Goal: Task Accomplishment & Management: Complete application form

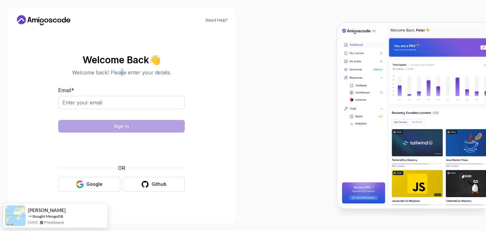
click at [122, 71] on p "Welcome back! Please enter your details." at bounding box center [121, 73] width 126 height 8
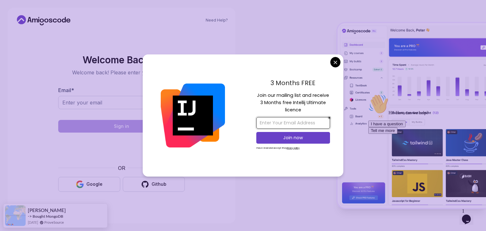
click at [297, 125] on input "email" at bounding box center [293, 123] width 74 height 12
paste input "huseyinamigos99@outlook.com"
type input "huseyinamigos99@outlook.com"
click at [298, 134] on p "Join now" at bounding box center [293, 137] width 60 height 6
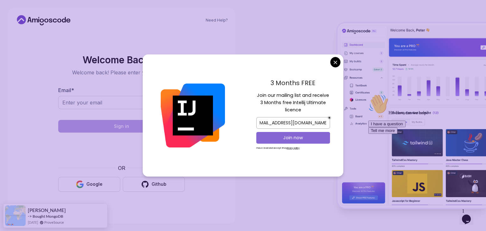
scroll to position [0, 0]
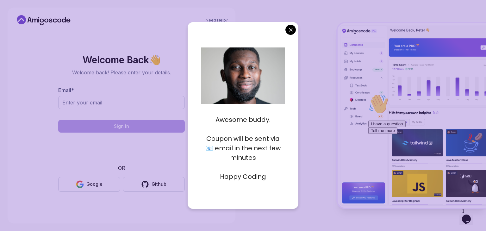
click at [292, 31] on body "Need Help? Welcome Back 👋 Welcome back! Please enter your details. Email * Sign…" at bounding box center [243, 115] width 486 height 231
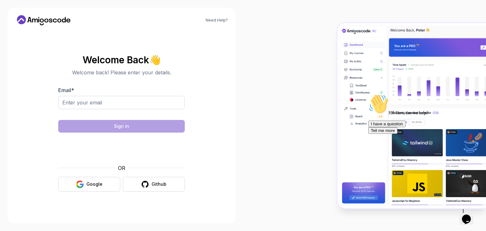
click at [468, 214] on button "Opens Chat This icon Opens the chat window." at bounding box center [466, 219] width 14 height 11
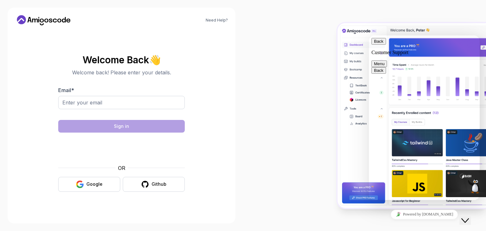
click at [387, 60] on button "Menu" at bounding box center [378, 63] width 15 height 7
click at [279, 98] on div at bounding box center [364, 115] width 243 height 231
click at [93, 106] on input "Email *" at bounding box center [121, 102] width 126 height 13
paste input "huseyinamigos99@outlook.com"
type input "huseyinamigos99@outlook.com"
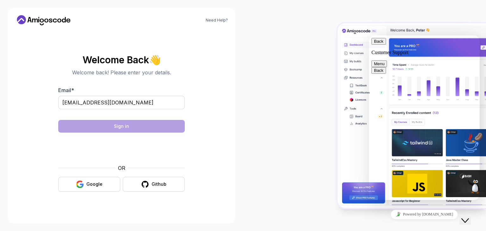
click at [40, 129] on section "Welcome Back 👋 Welcome back! Please enter your details. Email * huseyinamigos99…" at bounding box center [121, 123] width 212 height 150
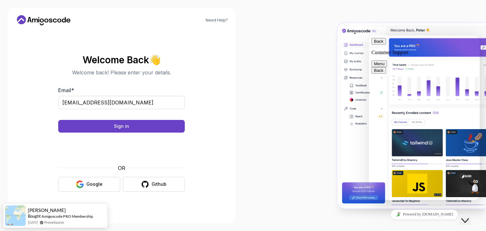
click at [40, 77] on section "Welcome Back 👋 Welcome back! Please enter your details. Email * huseyinamigos99…" at bounding box center [121, 123] width 212 height 150
click at [137, 126] on button "Sign in" at bounding box center [121, 126] width 126 height 13
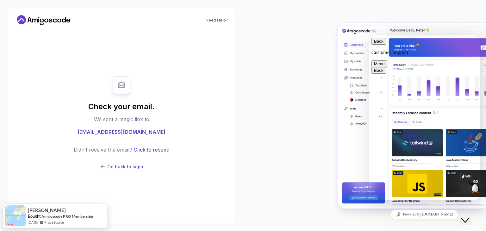
click at [119, 163] on p "Go back to sigin" at bounding box center [125, 166] width 36 height 6
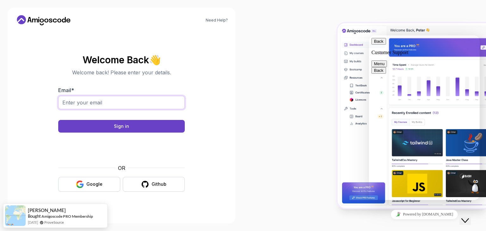
click at [94, 104] on input "Email *" at bounding box center [121, 102] width 126 height 13
paste input "huseyinamigos@outlook.com"
type input "huseyinamigos@outlook.com"
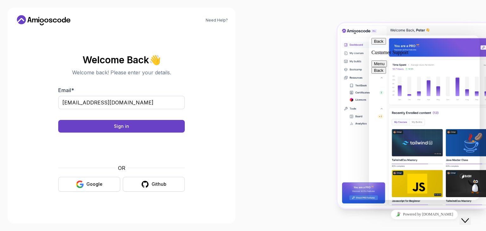
drag, startPoint x: 13, startPoint y: 90, endPoint x: 58, endPoint y: 105, distance: 47.3
click at [14, 90] on div "Need Help? Welcome Back 👋 Welcome back! Please enter your details. Email * huse…" at bounding box center [122, 116] width 228 height 216
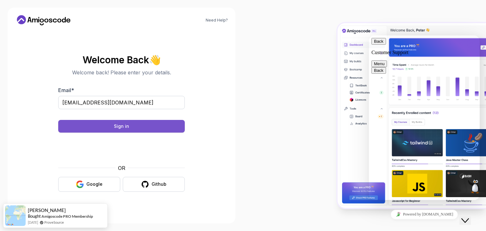
click at [125, 127] on div "Sign in" at bounding box center [121, 126] width 15 height 6
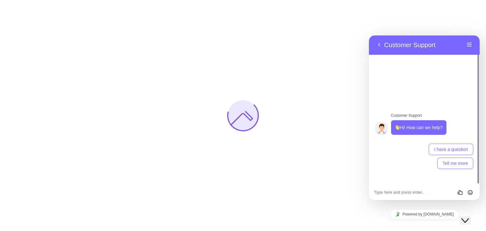
click at [468, 217] on div "Close Chat This icon closes the chat window." at bounding box center [465, 221] width 8 height 8
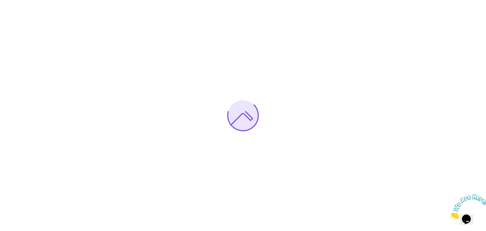
click at [449, 214] on icon "Close" at bounding box center [449, 216] width 0 height 5
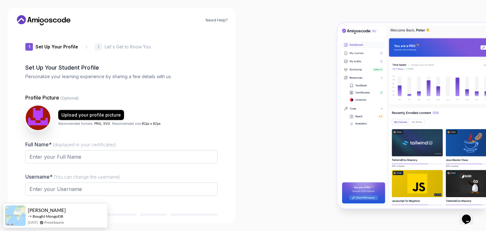
type input "swiftdeerb8502"
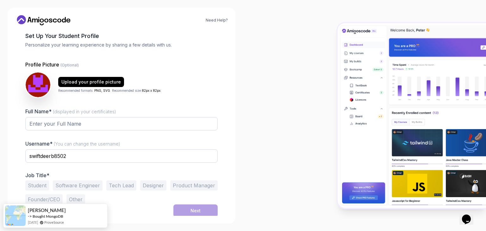
scroll to position [33, 0]
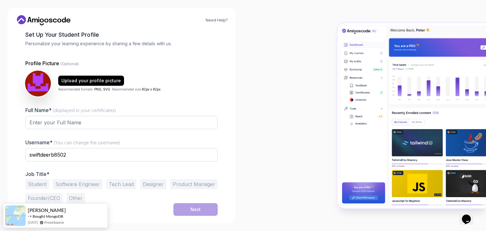
click at [38, 84] on img at bounding box center [38, 83] width 26 height 26
click at [75, 79] on div "Upload your profile picture" at bounding box center [90, 80] width 59 height 6
click at [54, 125] on input "Full Name* (displayed in your certificates)" at bounding box center [121, 122] width 192 height 13
type input "Hüseyin AYDIN"
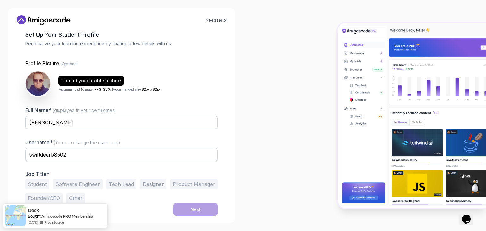
click at [4, 155] on div "Need Help? 1 Set Up Your Profile 1 Set Up Your Profile 2 Let's Get to Know You …" at bounding box center [121, 115] width 243 height 231
click at [80, 159] on input "swiftdeerb8502" at bounding box center [121, 154] width 192 height 13
drag, startPoint x: 93, startPoint y: 155, endPoint x: 0, endPoint y: 154, distance: 92.9
click at [0, 154] on div "Need Help? 1 Set Up Your Profile 1 Set Up Your Profile 2 Let's Get to Know You …" at bounding box center [121, 115] width 243 height 231
drag, startPoint x: 78, startPoint y: 122, endPoint x: 0, endPoint y: 121, distance: 77.8
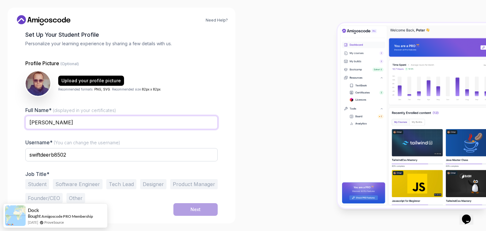
click at [0, 120] on div "Need Help? 1 Set Up Your Profile 1 Set Up Your Profile 2 Let's Get to Know You …" at bounding box center [121, 115] width 243 height 231
type input "[PERSON_NAME]"
click at [0, 152] on div "Need Help? 1 Set Up Your Profile 1 Set Up Your Profile 2 Let's Get to Know You …" at bounding box center [121, 115] width 243 height 231
drag, startPoint x: 75, startPoint y: 157, endPoint x: 0, endPoint y: 140, distance: 76.8
click at [0, 140] on div "Need Help? 1 Set Up Your Profile 1 Set Up Your Profile 2 Let's Get to Know You …" at bounding box center [121, 115] width 243 height 231
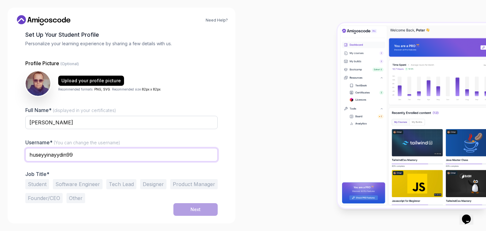
type input "huseyyinayydin99"
click at [0, 109] on div "Need Help? 1 Set Up Your Profile 1 Set Up Your Profile 2 Let's Get to Know You …" at bounding box center [121, 115] width 243 height 231
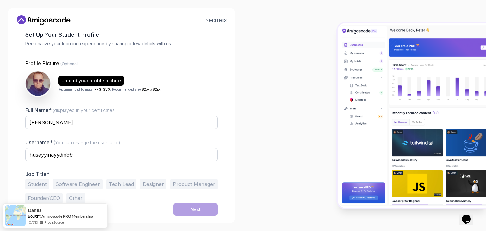
click at [34, 185] on button "Student" at bounding box center [37, 184] width 24 height 10
click at [76, 180] on button "Software Engineer" at bounding box center [78, 184] width 50 height 10
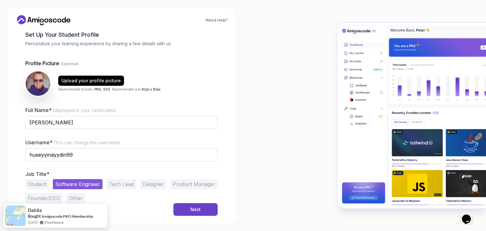
click at [35, 180] on button "Student" at bounding box center [37, 184] width 24 height 10
click at [0, 153] on div "Need Help? 1 Set Up Your Profile 1 Set Up Your Profile 2 Let's Get to Know You …" at bounding box center [121, 115] width 243 height 231
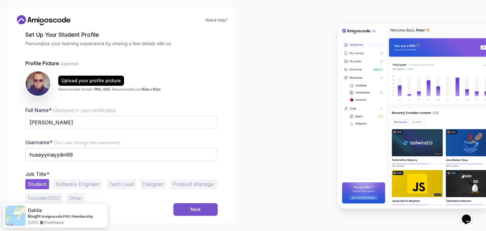
click at [197, 209] on div "Next" at bounding box center [195, 209] width 10 height 6
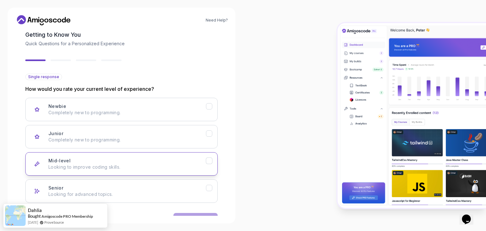
click at [68, 162] on h3 "Mid-level" at bounding box center [59, 160] width 22 height 6
click at [0, 152] on div "Need Help? 2 Let's Get to Know You 1 Set Up Your Profile 2 Let's Get to Know Yo…" at bounding box center [121, 115] width 243 height 231
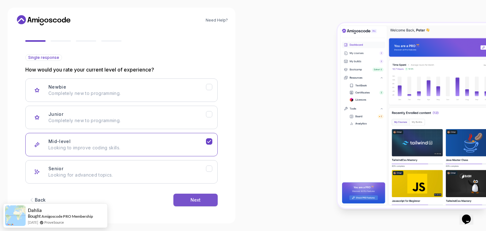
click at [200, 201] on button "Next" at bounding box center [195, 199] width 44 height 13
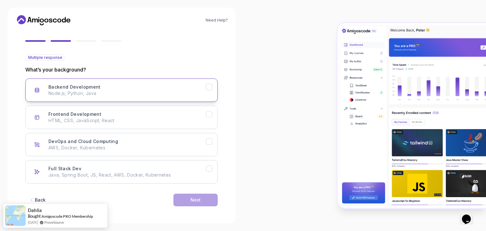
click at [95, 91] on p "Node.js, Python, Java" at bounding box center [126, 93] width 157 height 6
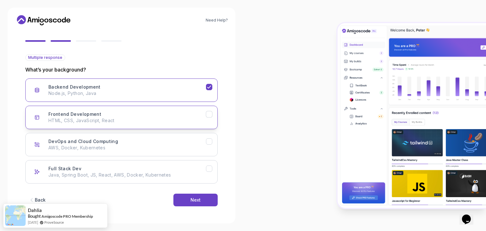
click at [88, 123] on p "HTML, CSS, JavaScript, React" at bounding box center [126, 120] width 157 height 6
click at [95, 148] on p "AWS, Docker, Kubernetes" at bounding box center [126, 147] width 157 height 6
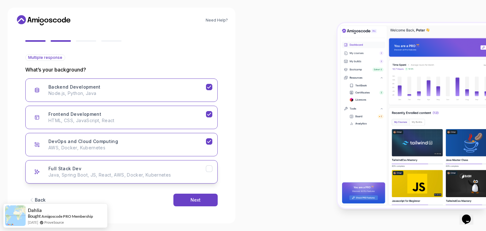
click at [96, 173] on p "Java, Spring Boot, JS, React, AWS, Docker, Kubernetes" at bounding box center [126, 175] width 157 height 6
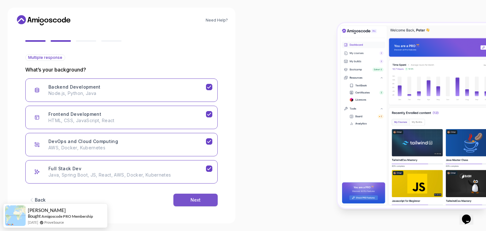
click at [196, 199] on div "Next" at bounding box center [195, 200] width 10 height 6
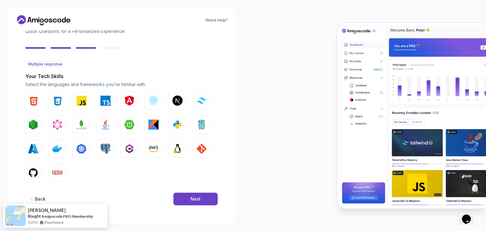
scroll to position [45, 0]
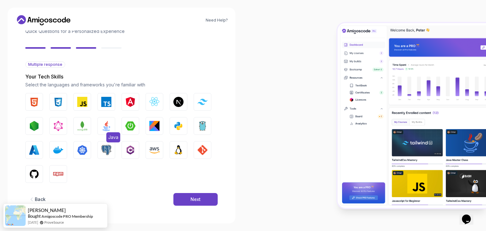
click at [107, 125] on img "button" at bounding box center [106, 126] width 10 height 10
click at [131, 125] on img "button" at bounding box center [130, 126] width 10 height 10
click at [83, 101] on img "button" at bounding box center [82, 102] width 10 height 10
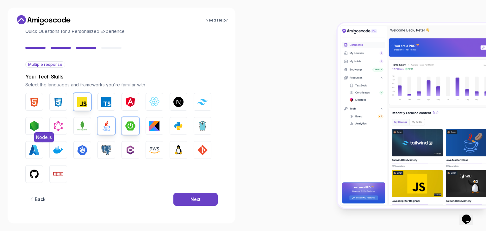
click at [37, 126] on img "button" at bounding box center [34, 126] width 10 height 10
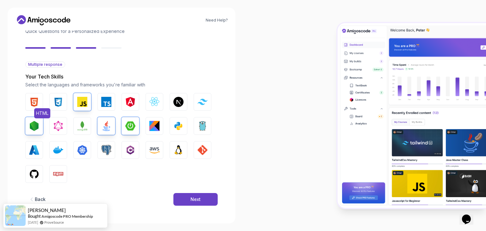
click at [35, 100] on img "button" at bounding box center [34, 102] width 10 height 10
click at [56, 104] on img "button" at bounding box center [58, 102] width 10 height 10
click at [205, 149] on img "button" at bounding box center [202, 150] width 10 height 10
click at [57, 148] on img "button" at bounding box center [58, 150] width 10 height 10
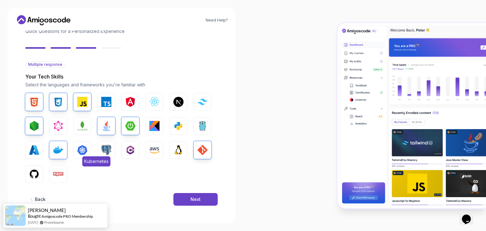
click at [78, 150] on img "button" at bounding box center [82, 150] width 10 height 10
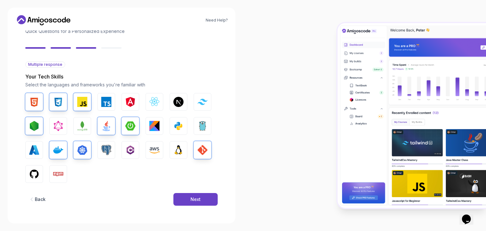
click at [273, 117] on div at bounding box center [364, 115] width 243 height 231
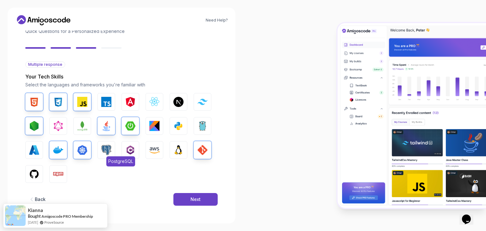
click at [105, 148] on img "button" at bounding box center [106, 150] width 10 height 10
click at [157, 149] on img "button" at bounding box center [154, 150] width 10 height 10
drag, startPoint x: 182, startPoint y: 124, endPoint x: 186, endPoint y: 150, distance: 26.3
click at [182, 124] on img "button" at bounding box center [178, 126] width 10 height 10
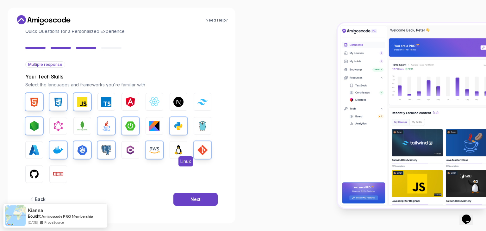
click at [177, 150] on img "button" at bounding box center [178, 150] width 10 height 10
drag, startPoint x: 157, startPoint y: 99, endPoint x: 141, endPoint y: 104, distance: 16.3
click at [157, 99] on img "button" at bounding box center [154, 102] width 10 height 10
click at [128, 99] on img "button" at bounding box center [130, 102] width 10 height 10
click at [103, 100] on img "button" at bounding box center [106, 102] width 10 height 10
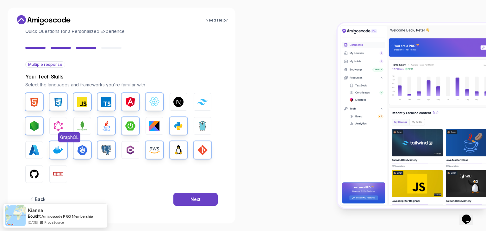
click at [58, 125] on img "button" at bounding box center [58, 126] width 10 height 10
click at [30, 144] on button "Azure" at bounding box center [34, 150] width 18 height 18
click at [81, 124] on img "button" at bounding box center [82, 126] width 10 height 10
click at [254, 143] on div at bounding box center [364, 115] width 243 height 231
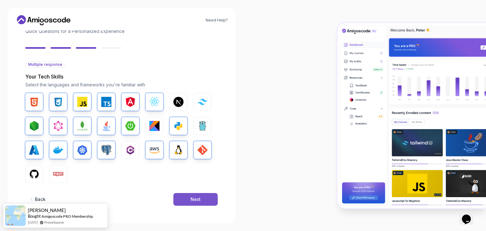
click at [197, 197] on div "Next" at bounding box center [195, 199] width 10 height 6
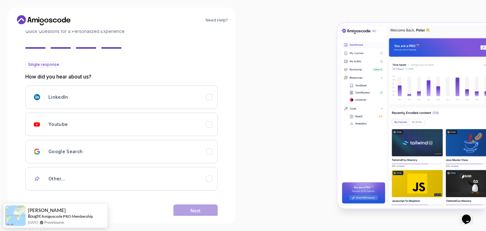
scroll to position [56, 0]
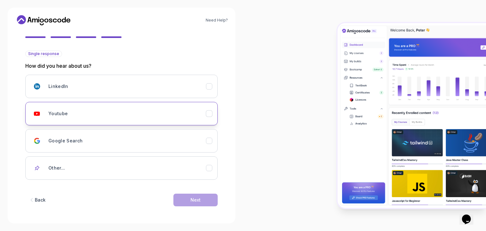
click at [64, 115] on h3 "Youtube" at bounding box center [57, 113] width 19 height 6
click at [212, 201] on button "Next" at bounding box center [195, 199] width 44 height 13
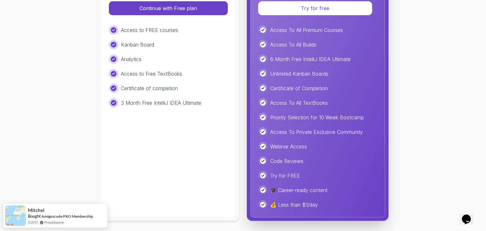
scroll to position [5, 0]
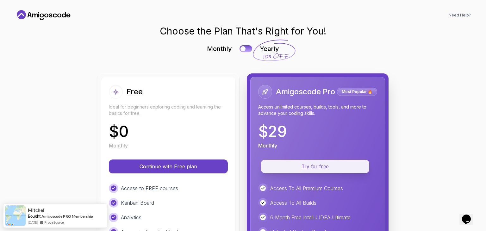
click at [317, 169] on p "Try for free" at bounding box center [315, 166] width 94 height 7
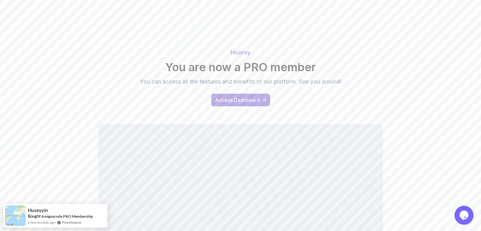
drag, startPoint x: 234, startPoint y: 97, endPoint x: 485, endPoint y: 2, distance: 268.4
click at [234, 97] on div "Access Dashboard" at bounding box center [237, 100] width 45 height 8
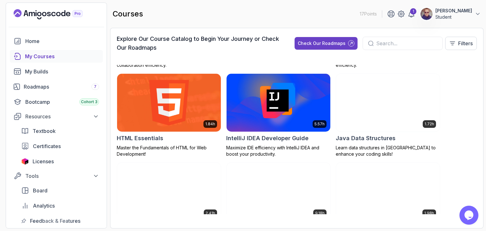
scroll to position [474, 0]
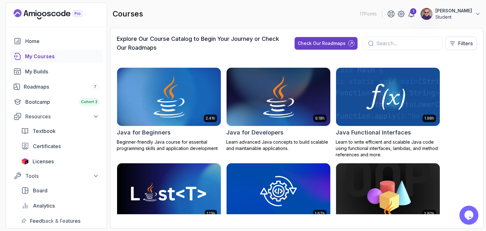
click at [127, 38] on h3 "Explore Our Course Catalog to Begin Your Journey or Check Our Roadmaps" at bounding box center [200, 43] width 166 height 18
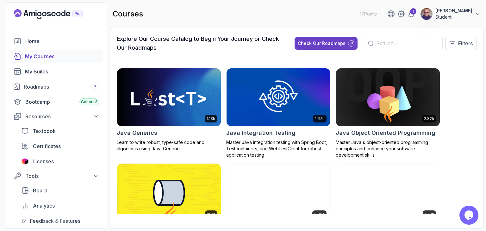
scroll to position [506, 0]
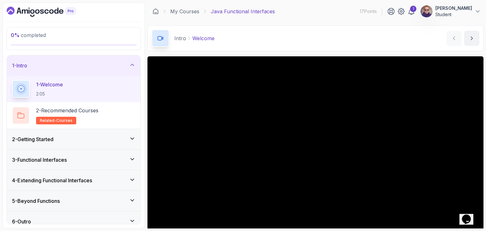
scroll to position [32, 0]
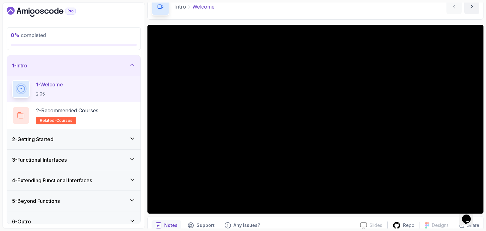
click at [211, 16] on div "Intro Welcome Welcome by nelson" at bounding box center [315, 7] width 336 height 26
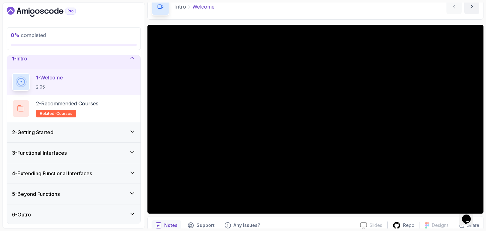
click at [59, 138] on div "2 - Getting Started" at bounding box center [73, 132] width 133 height 20
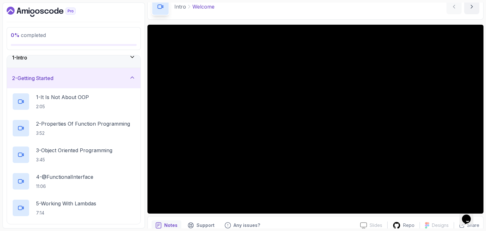
scroll to position [0, 0]
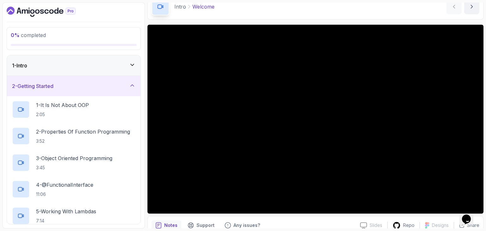
click at [67, 87] on div "2 - Getting Started" at bounding box center [73, 86] width 123 height 8
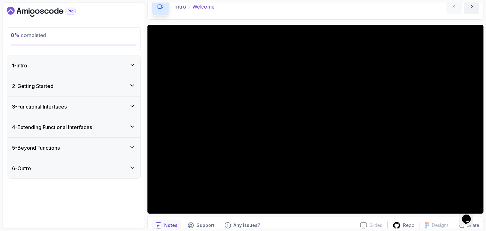
click at [146, 20] on div "0 % completed 1 - Intro 2 - Getting Started 3 - Functional Interfaces 4 - Exten…" at bounding box center [243, 116] width 480 height 226
click at [145, 21] on div "0 % completed 1 - Intro 2 - Getting Started 3 - Functional Interfaces 4 - Exten…" at bounding box center [243, 116] width 480 height 226
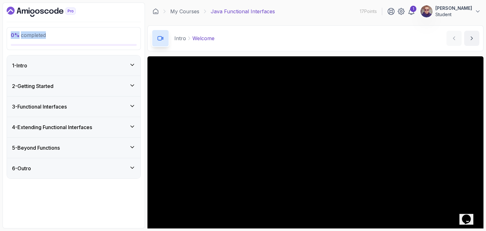
drag, startPoint x: 10, startPoint y: 33, endPoint x: 62, endPoint y: 33, distance: 52.2
click at [62, 33] on div "0 % completed" at bounding box center [74, 38] width 134 height 23
click at [104, 17] on div "0 % completed 1 - Intro 2 - Getting Started 3 - Functional Interfaces 4 - Exten…" at bounding box center [74, 116] width 142 height 226
drag, startPoint x: 133, startPoint y: 8, endPoint x: 136, endPoint y: 8, distance: 3.5
click at [133, 8] on div at bounding box center [74, 12] width 134 height 10
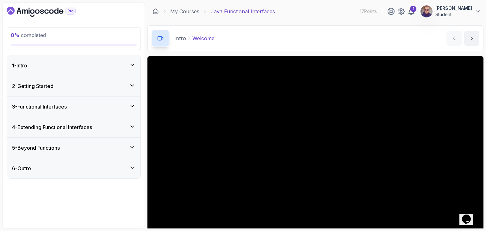
click at [131, 11] on div at bounding box center [74, 12] width 134 height 10
click at [128, 18] on div "0 % completed 1 - Intro 2 - Getting Started 3 - Functional Interfaces 4 - Exten…" at bounding box center [74, 116] width 142 height 226
click at [133, 22] on div "0 % completed 1 - Intro 2 - Getting Started 3 - Functional Interfaces 4 - Exten…" at bounding box center [74, 116] width 142 height 226
click at [113, 24] on div "0 % completed 1 - Intro 2 - Getting Started 3 - Functional Interfaces 4 - Exten…" at bounding box center [74, 116] width 142 height 226
drag, startPoint x: 44, startPoint y: 34, endPoint x: 0, endPoint y: 34, distance: 43.9
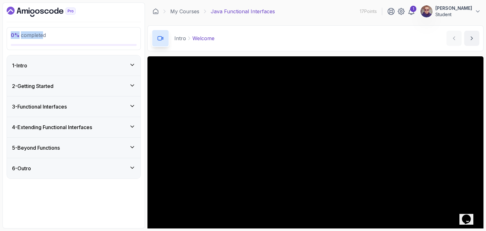
click at [0, 34] on section "0 % completed 1 - Intro 2 - Getting Started 3 - Functional Interfaces 4 - Exten…" at bounding box center [243, 115] width 486 height 231
drag, startPoint x: 57, startPoint y: 38, endPoint x: 15, endPoint y: 34, distance: 41.6
click at [15, 34] on p "0 % completed" at bounding box center [74, 35] width 126 height 8
click at [67, 33] on p "0 % completed" at bounding box center [74, 35] width 126 height 8
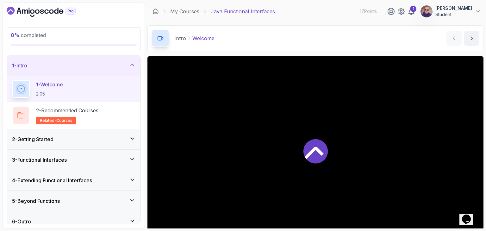
click at [130, 21] on div "0 % completed 1 - Intro 1 - Welcome 2:05 2 - Recommended Courses related-course…" at bounding box center [74, 116] width 142 height 226
click at [115, 23] on div "0 % completed 1 - Intro 1 - Welcome 2:05 2 - Recommended Courses related-course…" at bounding box center [74, 116] width 142 height 226
click at [119, 13] on div at bounding box center [74, 12] width 134 height 10
